Goal: Transaction & Acquisition: Purchase product/service

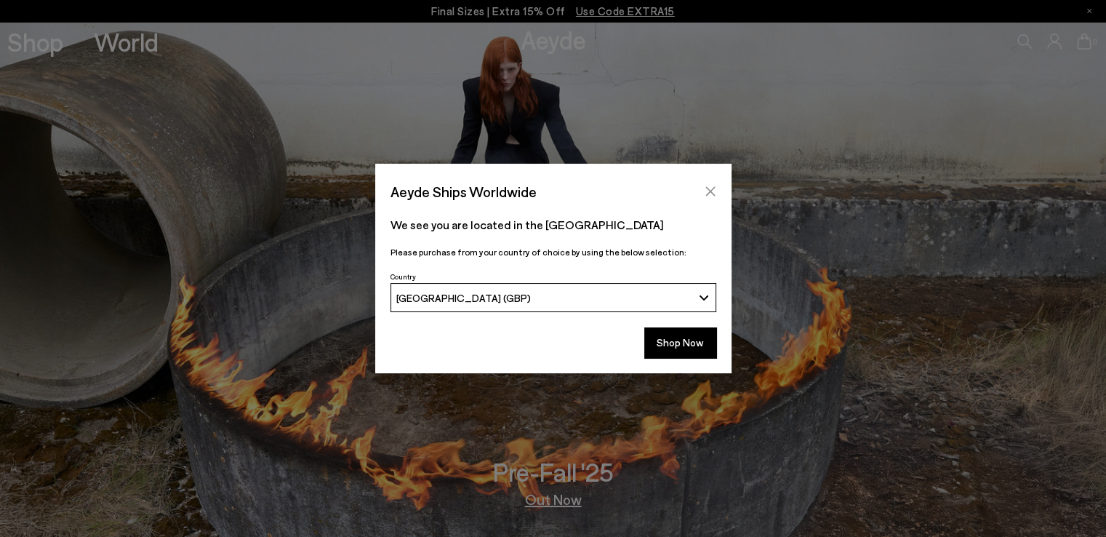
click at [710, 185] on icon "Close" at bounding box center [711, 191] width 12 height 12
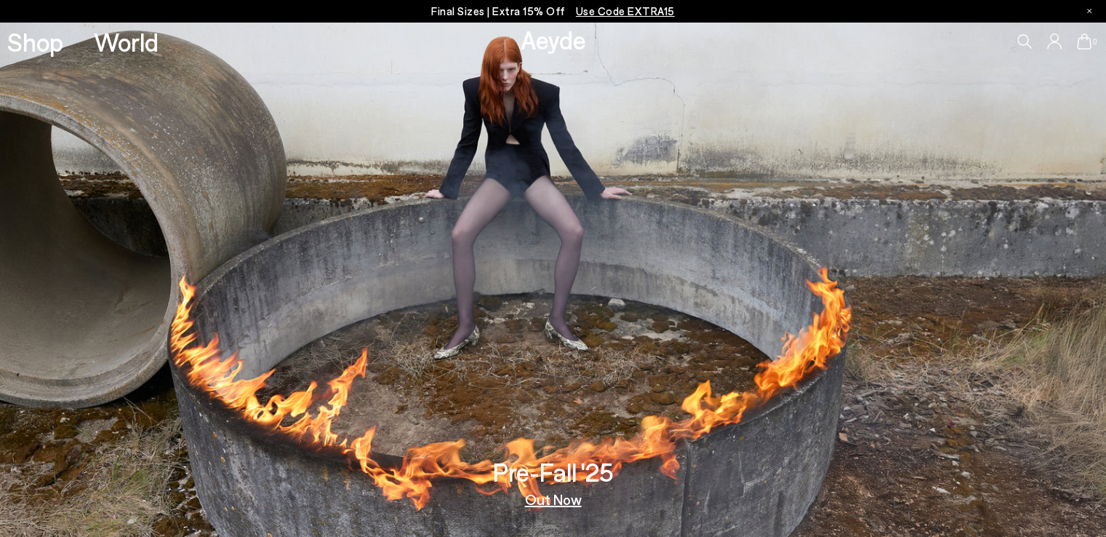
click at [41, 36] on link "Shop" at bounding box center [35, 41] width 56 height 25
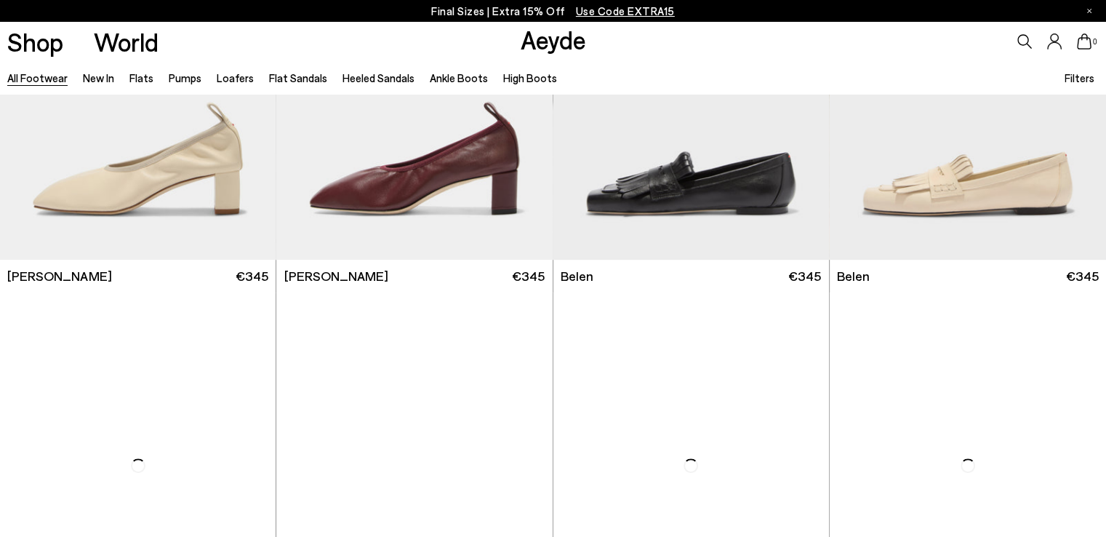
scroll to position [562, 0]
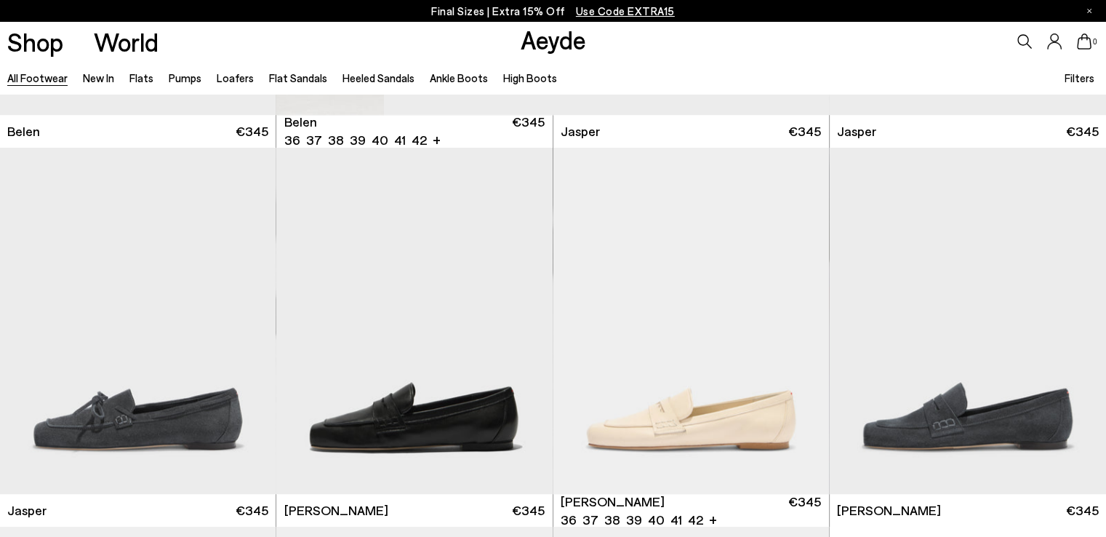
scroll to position [1287, 0]
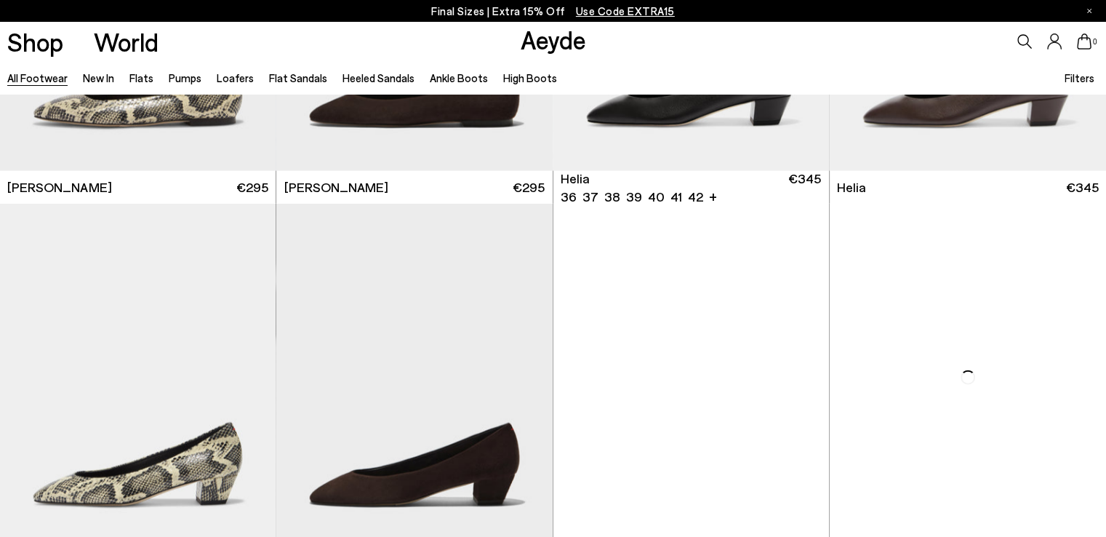
scroll to position [3318, 0]
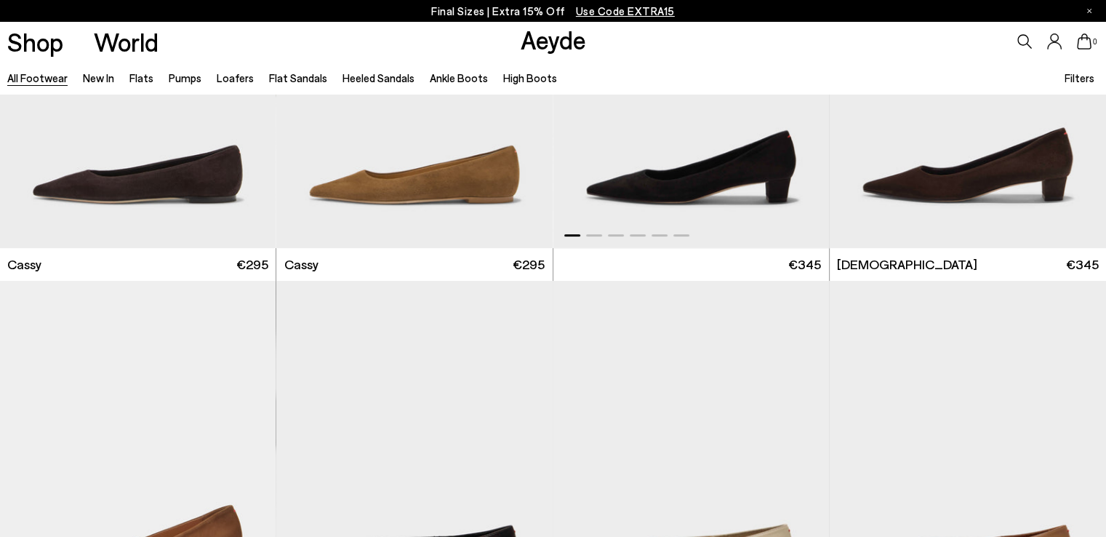
scroll to position [6154, 0]
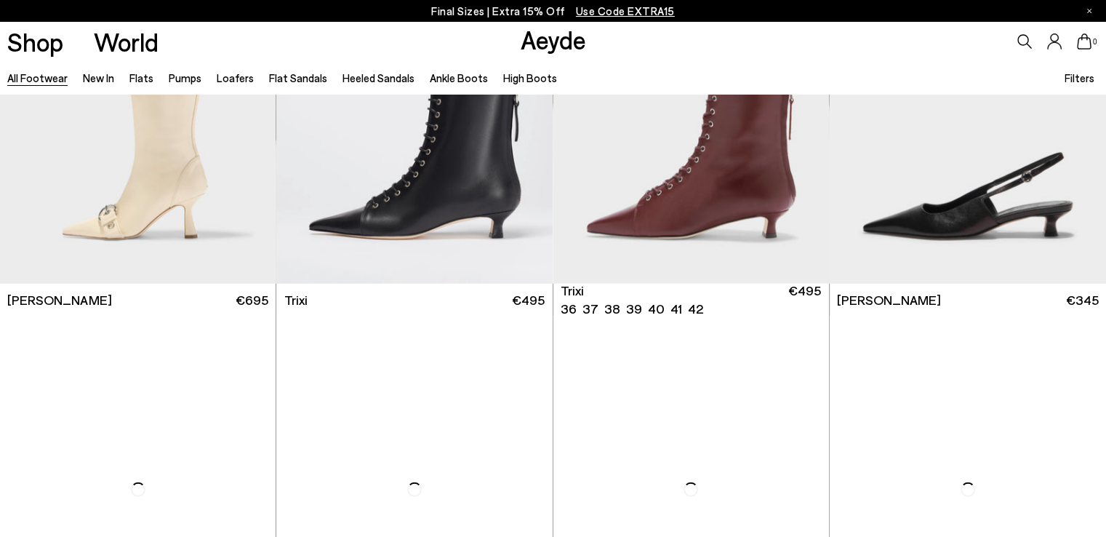
scroll to position [9726, 0]
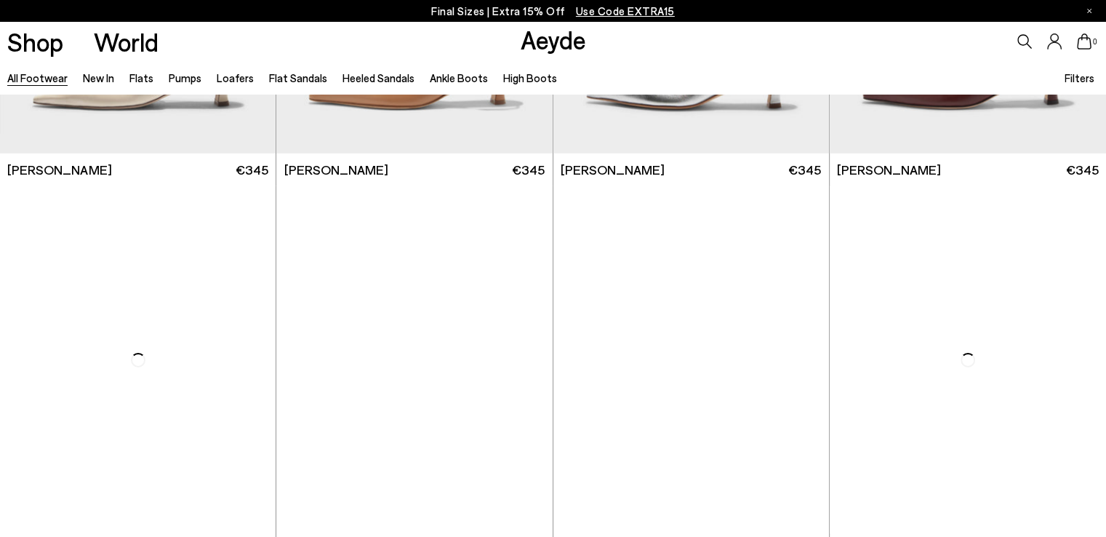
scroll to position [11100, 0]
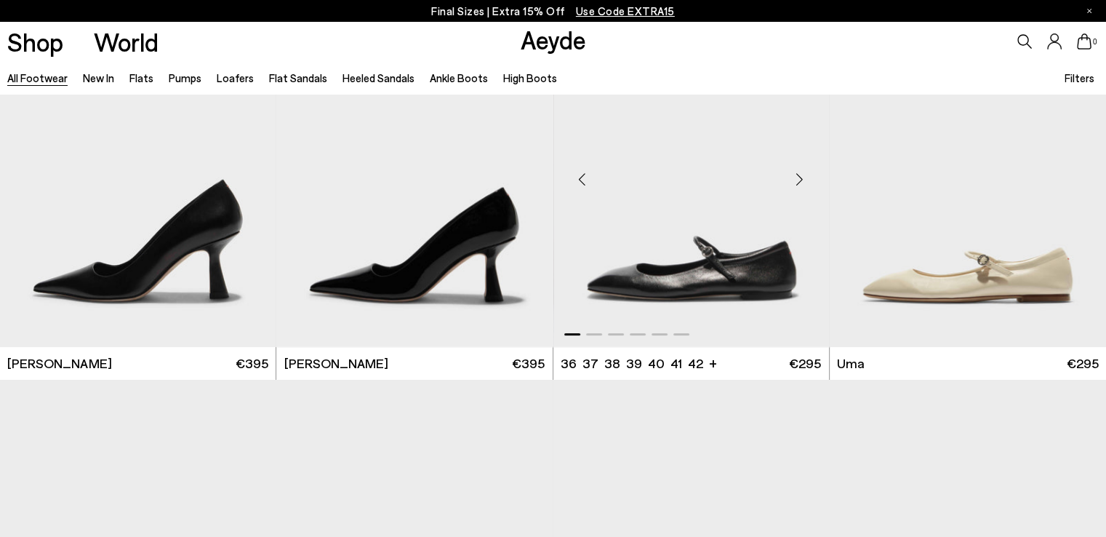
click at [670, 271] on img "1 / 6" at bounding box center [692, 173] width 276 height 347
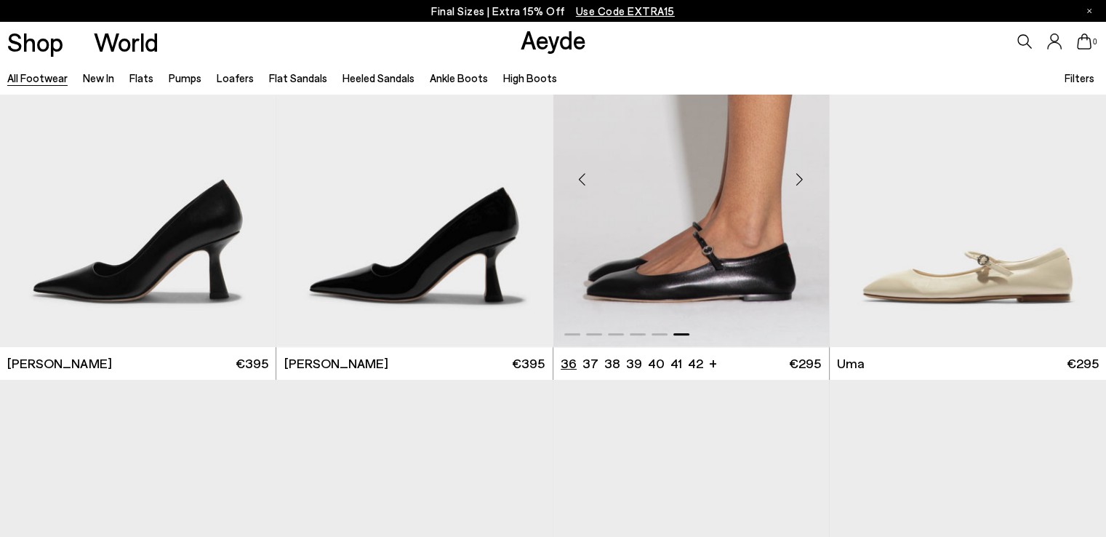
click at [567, 362] on li "36" at bounding box center [569, 363] width 16 height 18
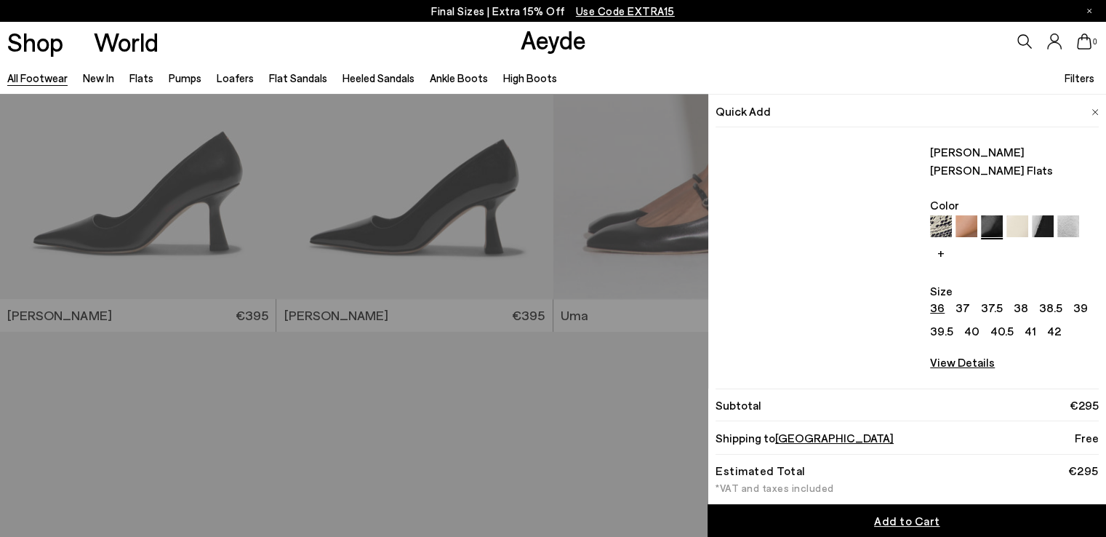
scroll to position [11173, 0]
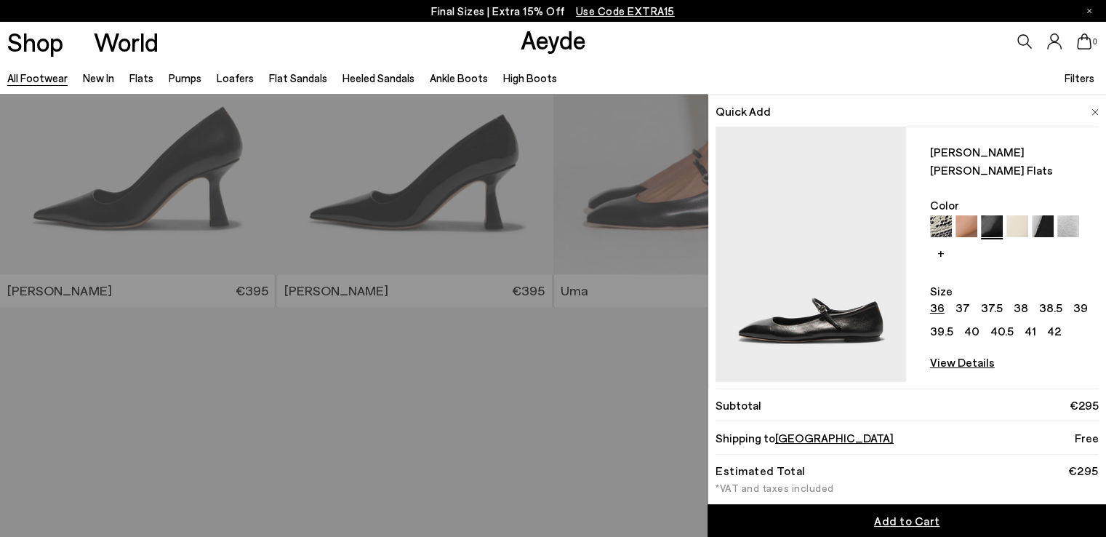
click at [802, 443] on span "Germany" at bounding box center [834, 438] width 119 height 14
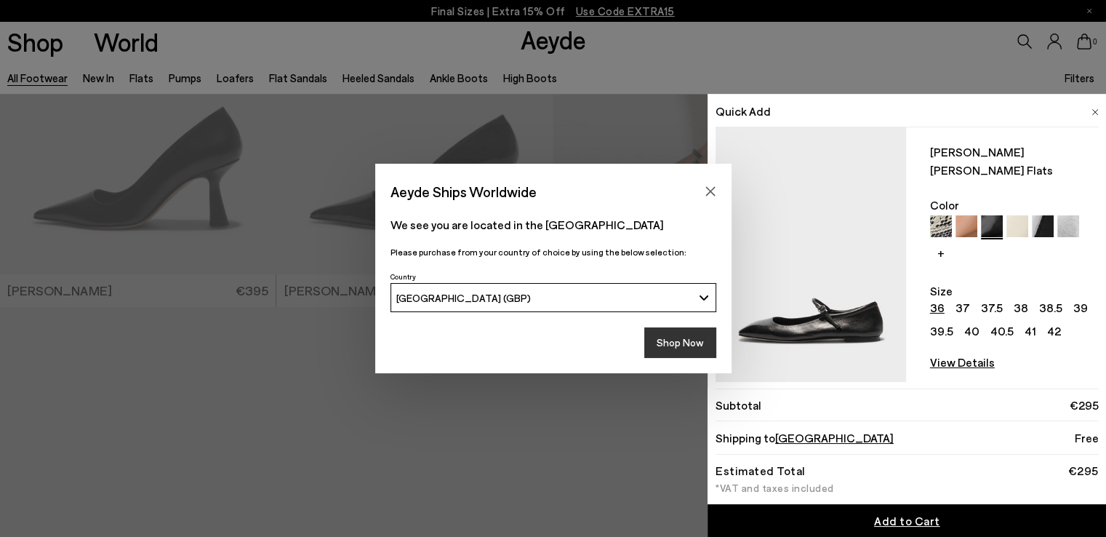
click at [695, 348] on button "Shop Now" at bounding box center [680, 342] width 72 height 31
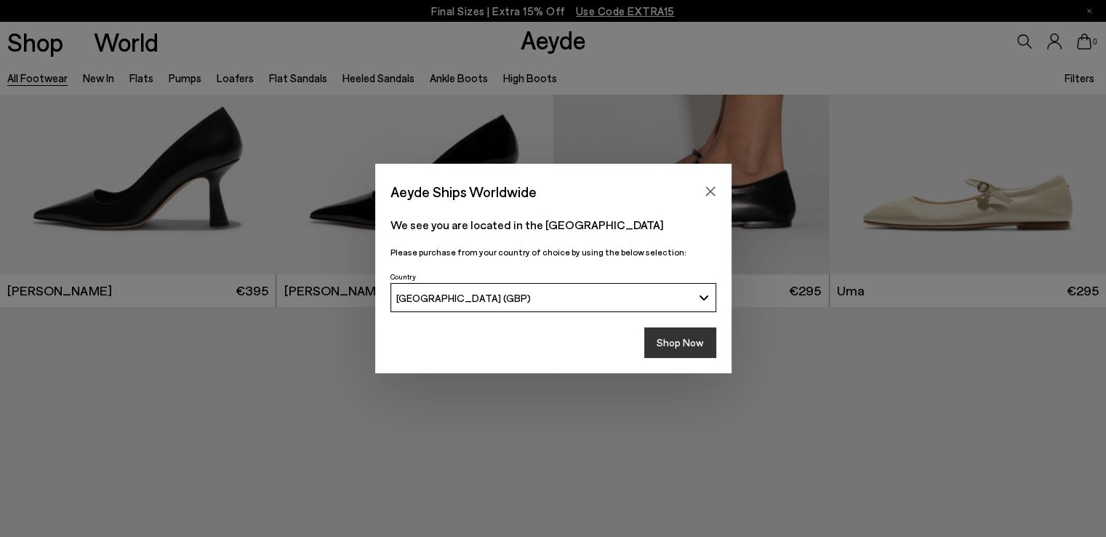
click at [706, 338] on button "Shop Now" at bounding box center [680, 342] width 72 height 31
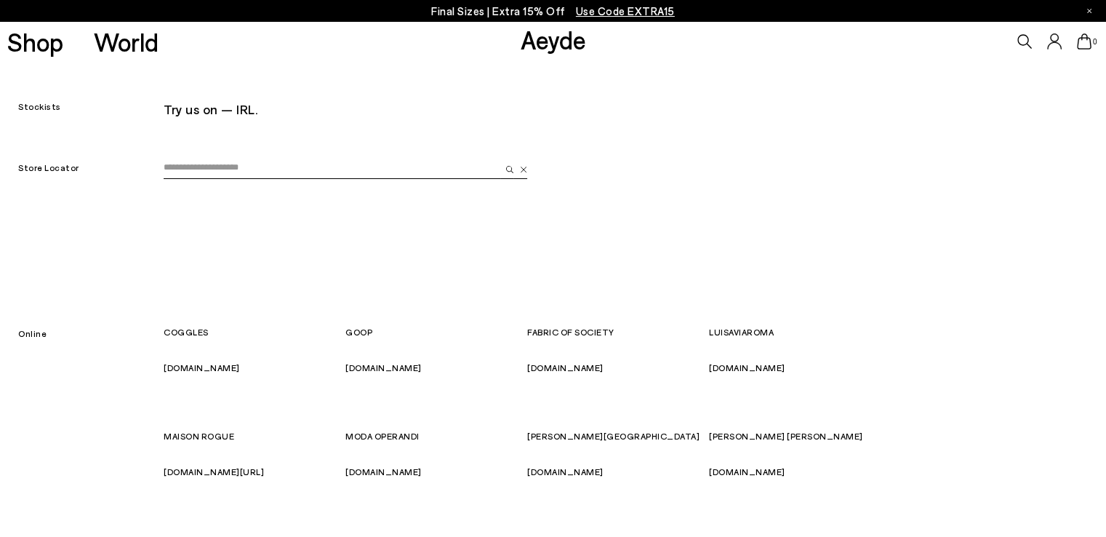
click at [360, 162] on input "email" at bounding box center [332, 168] width 337 height 22
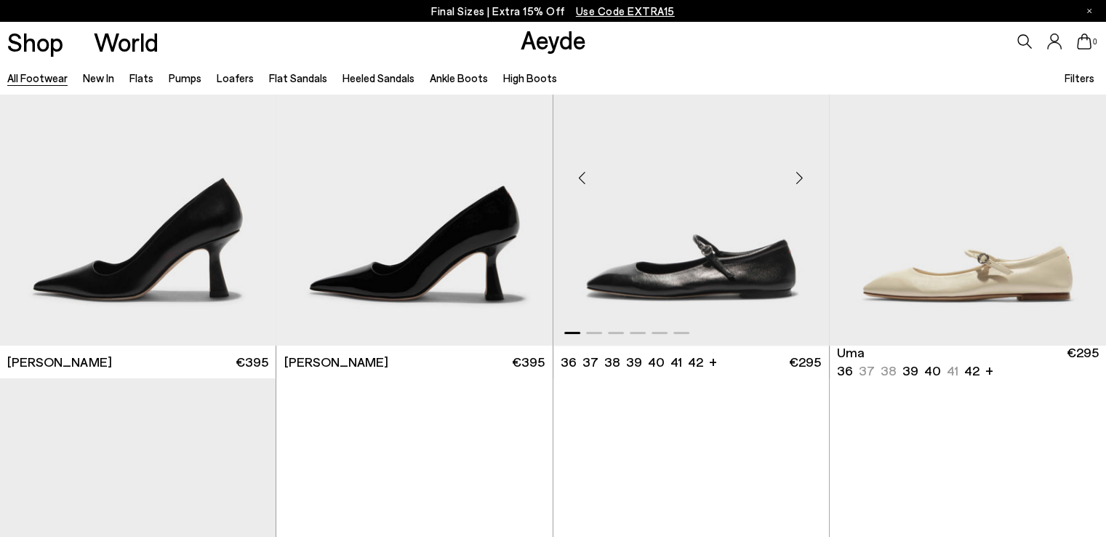
scroll to position [11102, 0]
click at [568, 361] on li "36" at bounding box center [569, 362] width 16 height 18
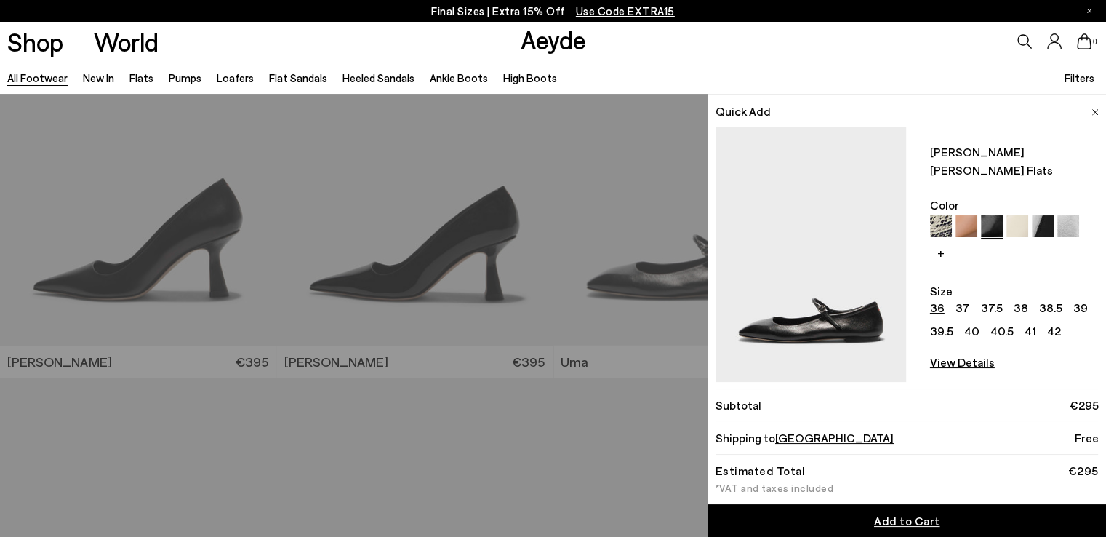
drag, startPoint x: 850, startPoint y: 519, endPoint x: 840, endPoint y: 514, distance: 10.4
click at [850, 519] on link "Add to Cart" at bounding box center [907, 520] width 399 height 33
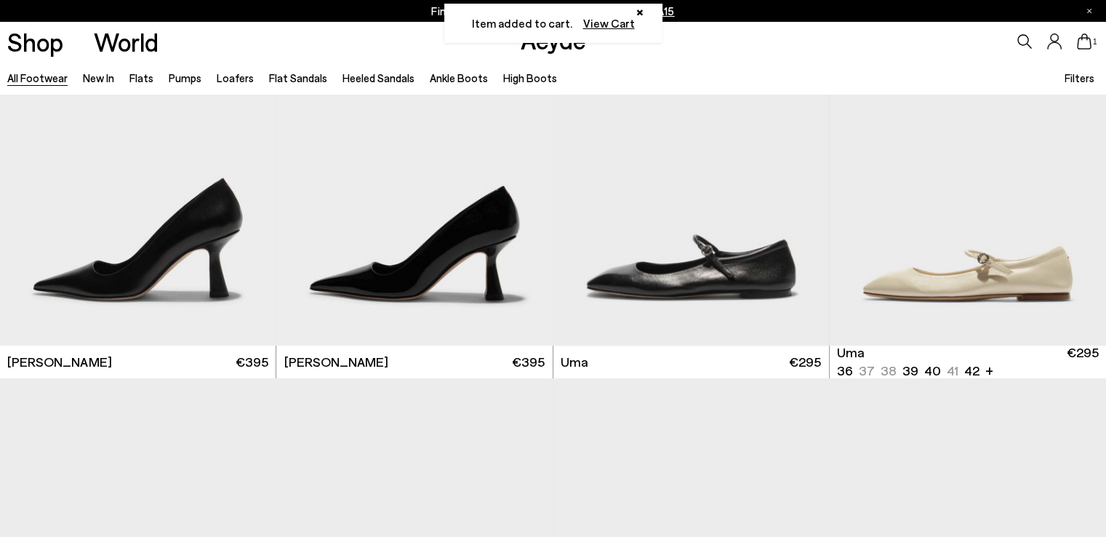
click at [643, 15] on div "Item added to cart. View Cart ×" at bounding box center [553, 23] width 218 height 39
click at [640, 10] on button "×" at bounding box center [640, 10] width 23 height 7
click at [1086, 44] on icon at bounding box center [1084, 41] width 15 height 16
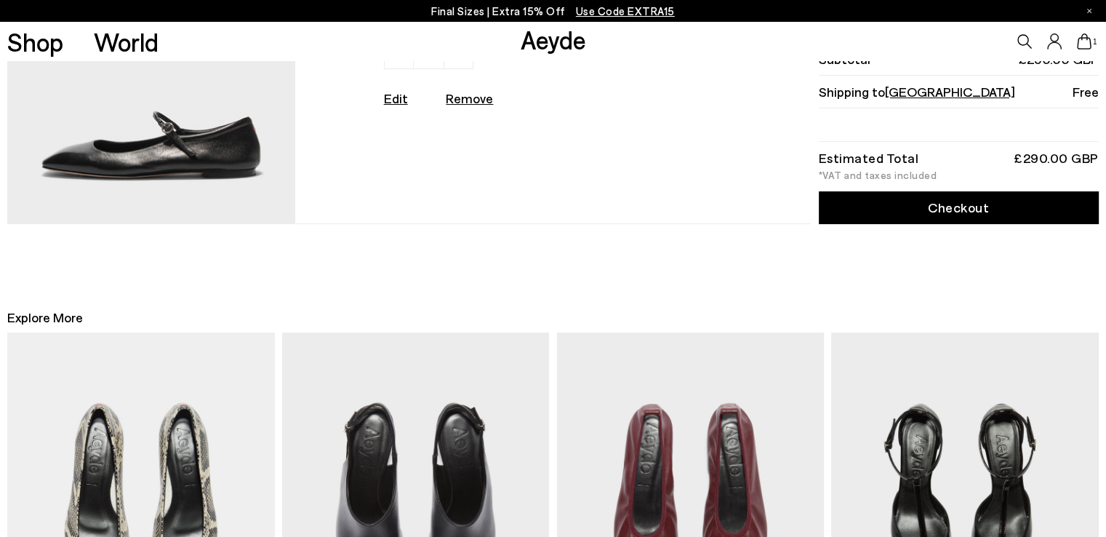
scroll to position [73, 0]
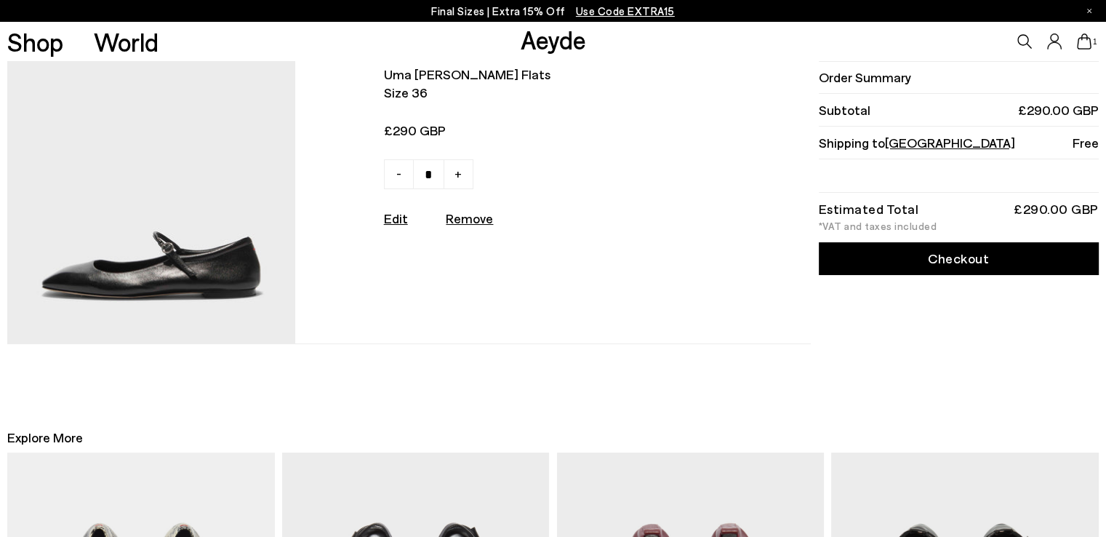
click at [933, 259] on link "Checkout" at bounding box center [959, 258] width 280 height 33
